Goal: Task Accomplishment & Management: Use online tool/utility

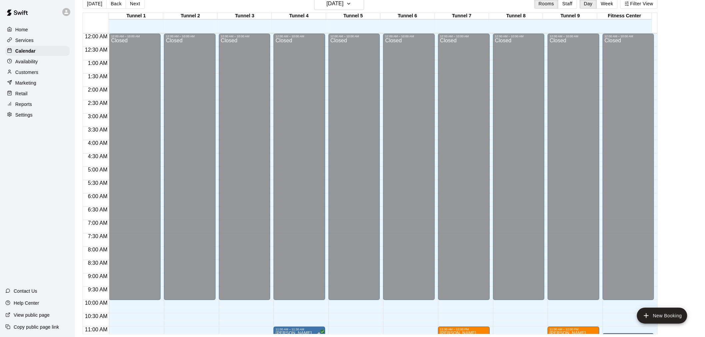
scroll to position [339, 0]
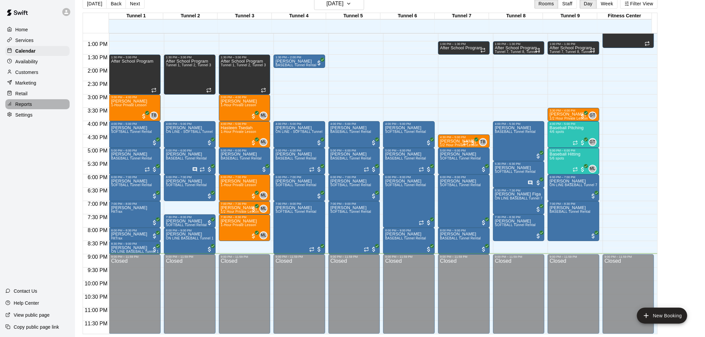
click at [37, 109] on div "Reports" at bounding box center [37, 104] width 64 height 10
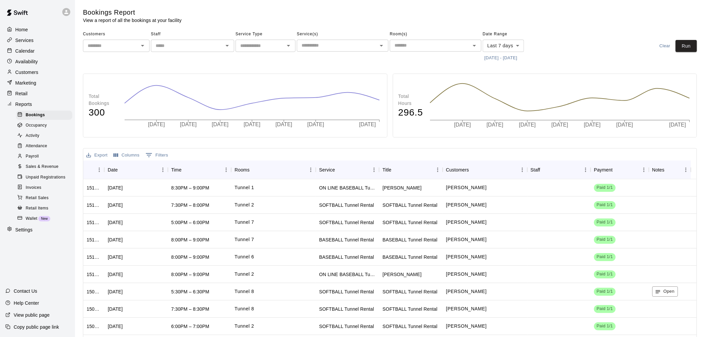
click at [58, 181] on span "Unpaid Registrations" at bounding box center [46, 177] width 40 height 7
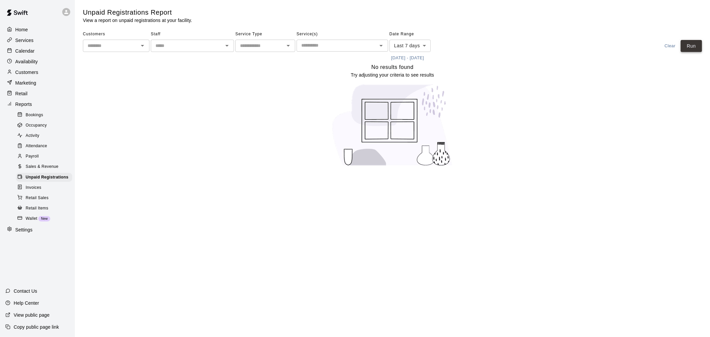
click at [690, 51] on button "Run" at bounding box center [691, 46] width 21 height 12
click at [691, 50] on button "Run" at bounding box center [691, 46] width 21 height 12
click at [691, 53] on div "Customers ​ Staff ​ Service Type ​ Service(s) ​ Date Range Last 7 days **** ​ […" at bounding box center [392, 46] width 619 height 34
click at [691, 41] on button "Run" at bounding box center [691, 46] width 21 height 12
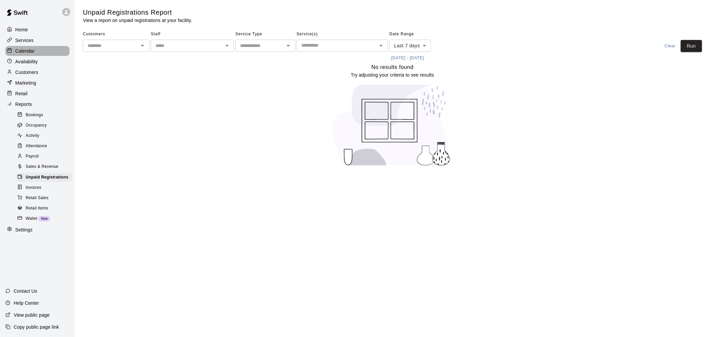
click at [48, 51] on div "Calendar" at bounding box center [37, 51] width 64 height 10
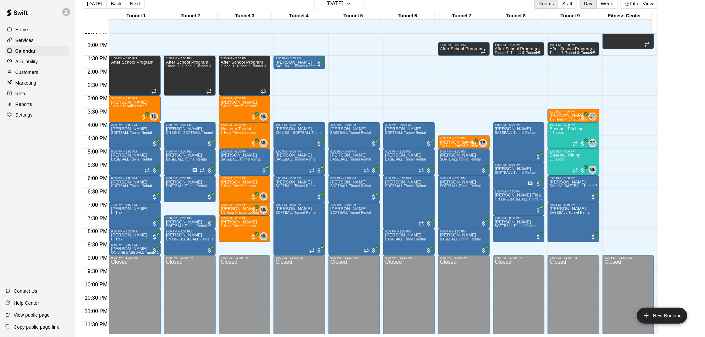
scroll to position [339, 0]
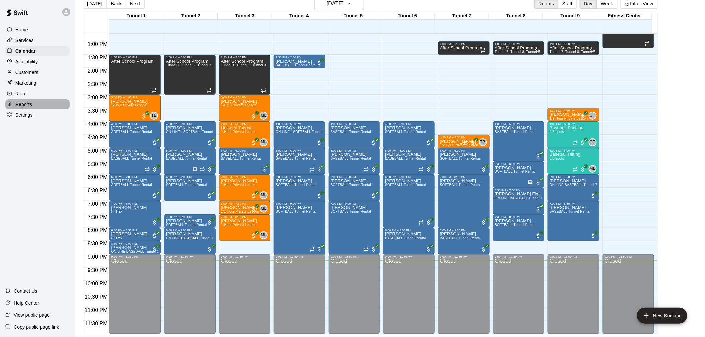
click at [42, 109] on div "Reports" at bounding box center [37, 104] width 64 height 10
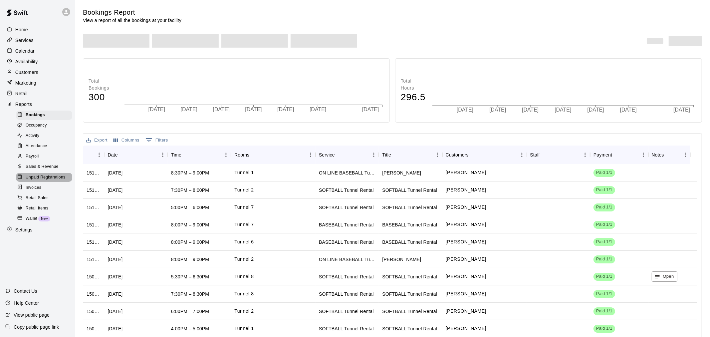
click at [62, 181] on span "Unpaid Registrations" at bounding box center [46, 177] width 40 height 7
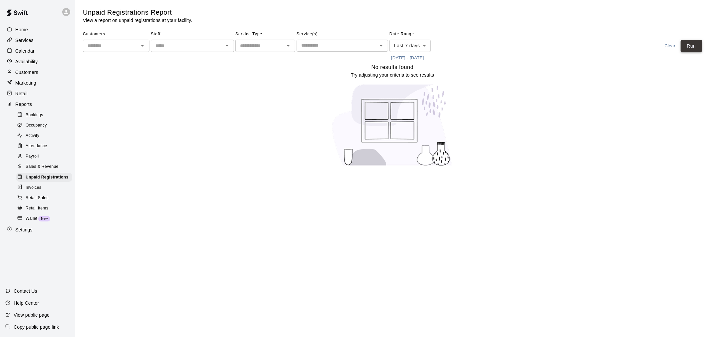
click at [692, 47] on button "Run" at bounding box center [691, 46] width 21 height 12
click at [39, 49] on div "Calendar" at bounding box center [37, 51] width 64 height 10
